Goal: Task Accomplishment & Management: Manage account settings

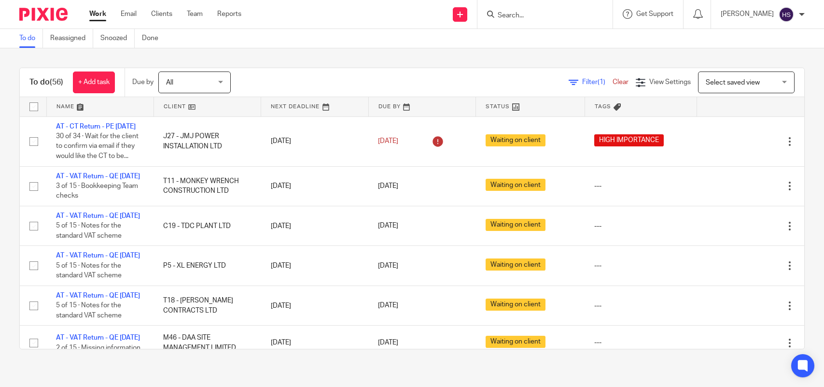
click at [97, 18] on link "Work" at bounding box center [97, 14] width 17 height 10
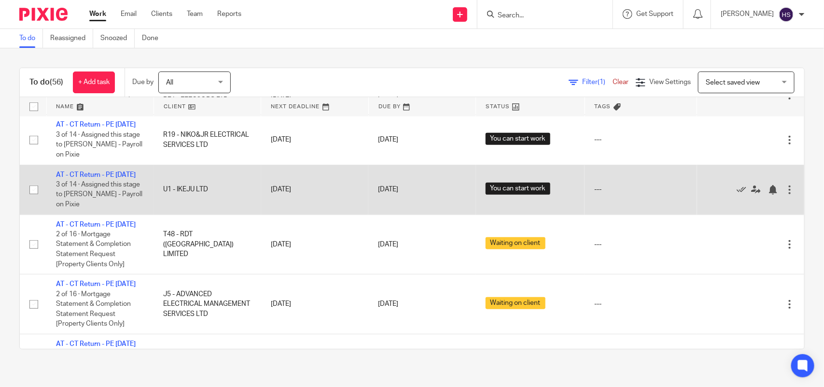
scroll to position [2022, 0]
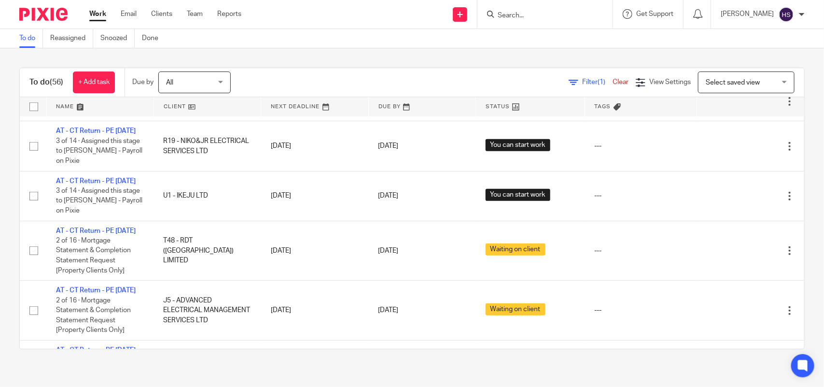
click at [369, 106] on link at bounding box center [422, 106] width 107 height 19
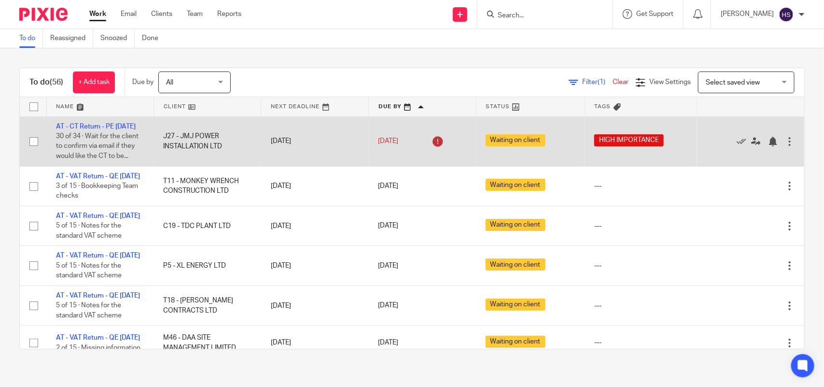
drag, startPoint x: 288, startPoint y: 267, endPoint x: 276, endPoint y: 145, distance: 121.8
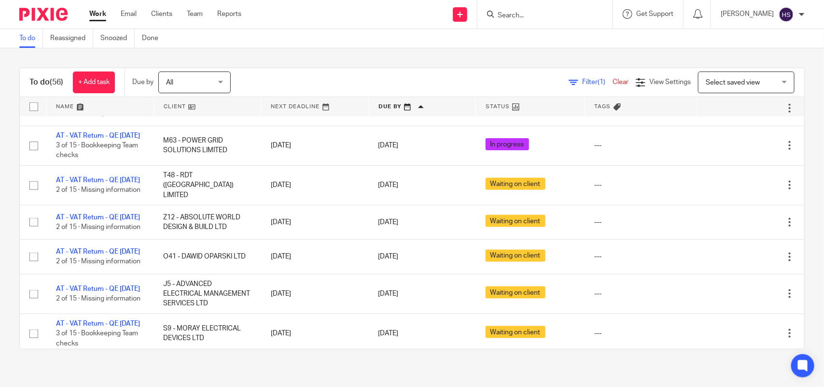
scroll to position [656, 0]
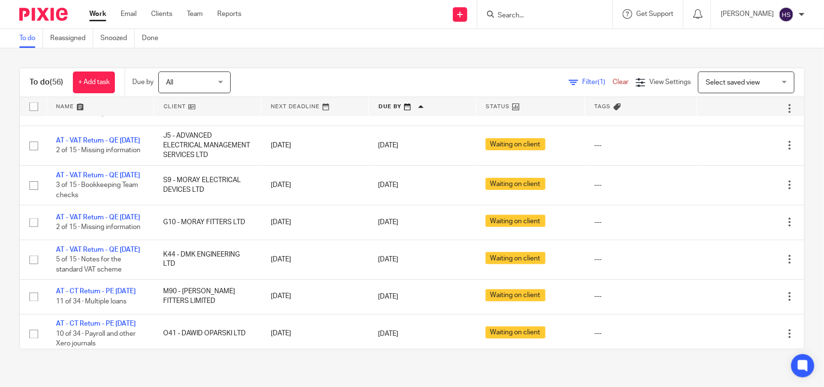
click at [414, 57] on div "To do (56) + Add task Due by All All Today Tomorrow This week Next week This mo…" at bounding box center [412, 208] width 824 height 320
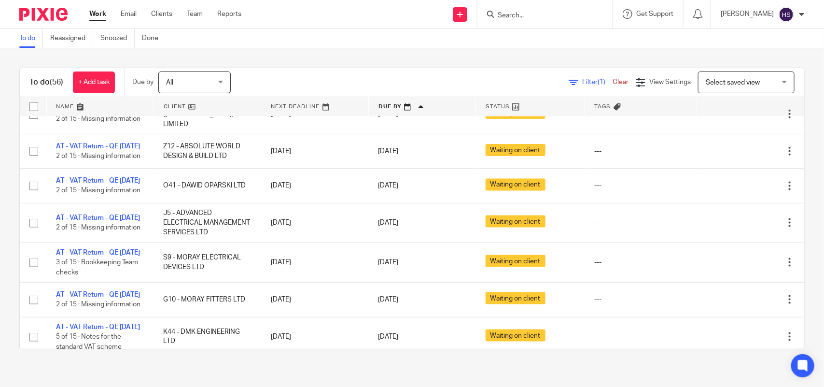
scroll to position [588, 0]
